Goal: Task Accomplishment & Management: Manage account settings

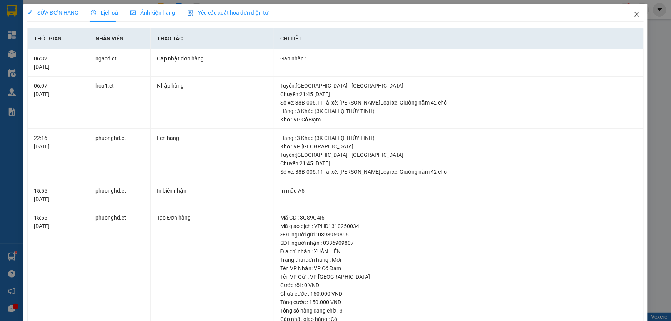
click at [633, 15] on icon "close" at bounding box center [636, 14] width 6 height 6
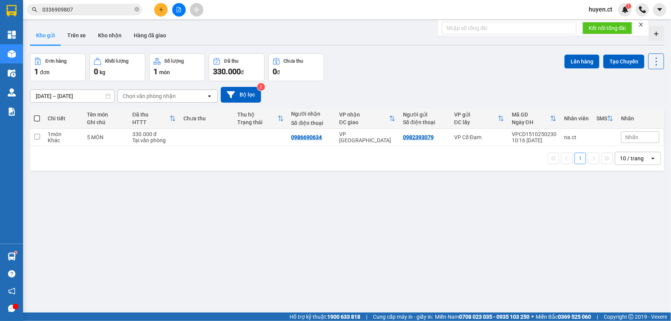
click at [101, 10] on input "0336909807" at bounding box center [87, 9] width 91 height 8
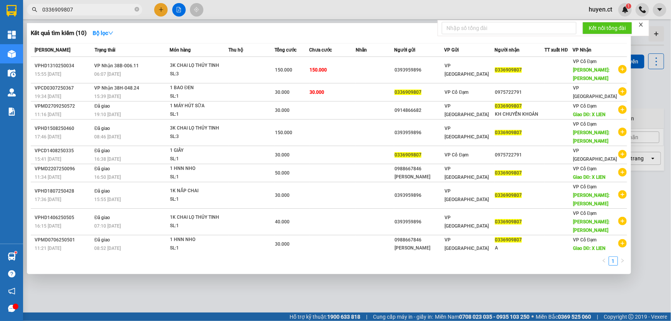
click at [101, 10] on input "0336909807" at bounding box center [87, 9] width 91 height 8
click at [102, 10] on input "0336909807" at bounding box center [87, 9] width 91 height 8
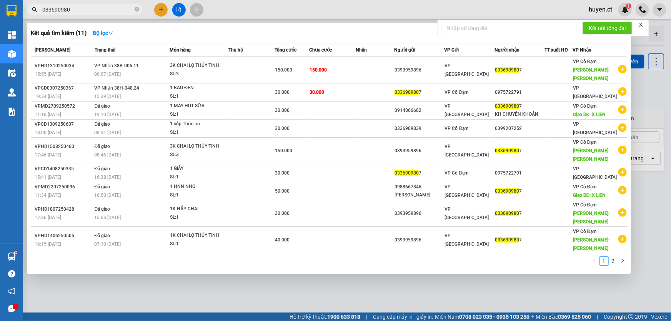
type input "0336909807"
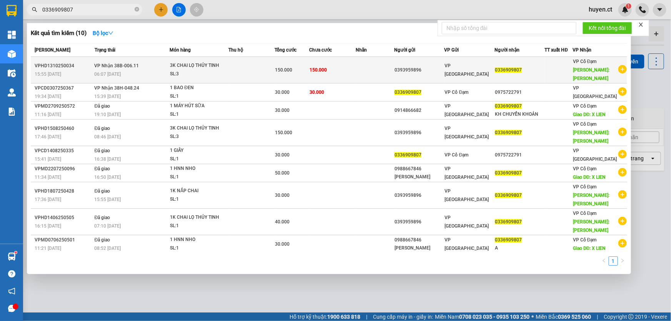
click at [165, 69] on td "VP Nhận 38B-006.11 06:07 [DATE]" at bounding box center [131, 70] width 77 height 27
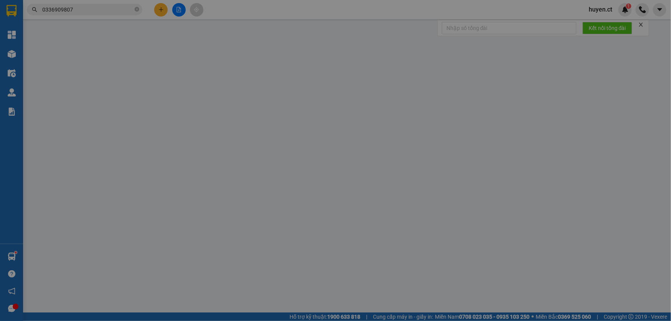
type input "0393959896"
type input "0336909807"
type input "[PERSON_NAME]"
type input "0"
type input "150.000"
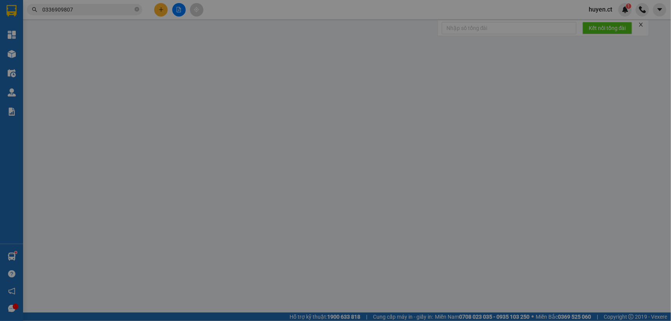
type input "150.000"
